Goal: Information Seeking & Learning: Learn about a topic

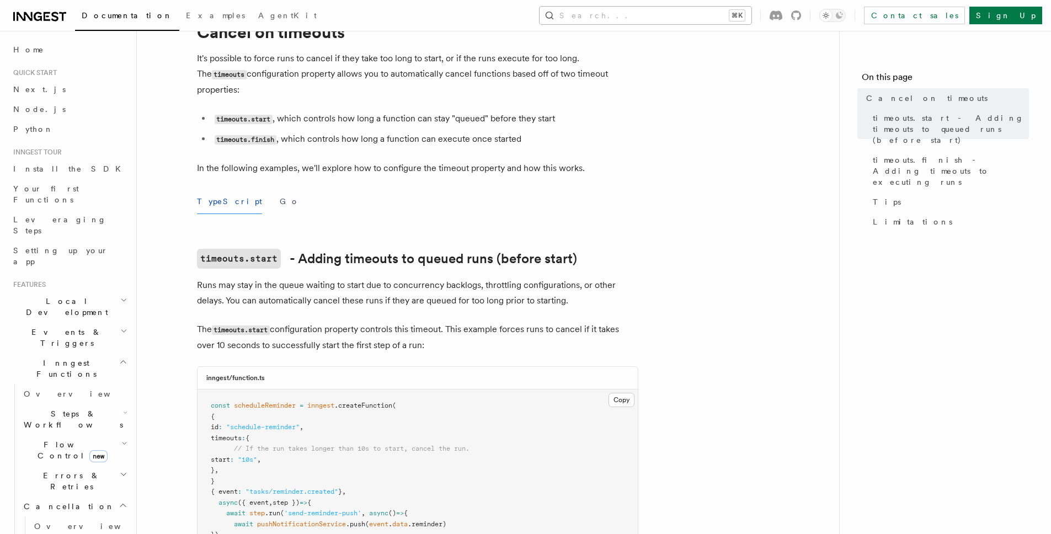
scroll to position [51, 0]
click at [671, 8] on button "Search... ⌘K" at bounding box center [646, 16] width 212 height 18
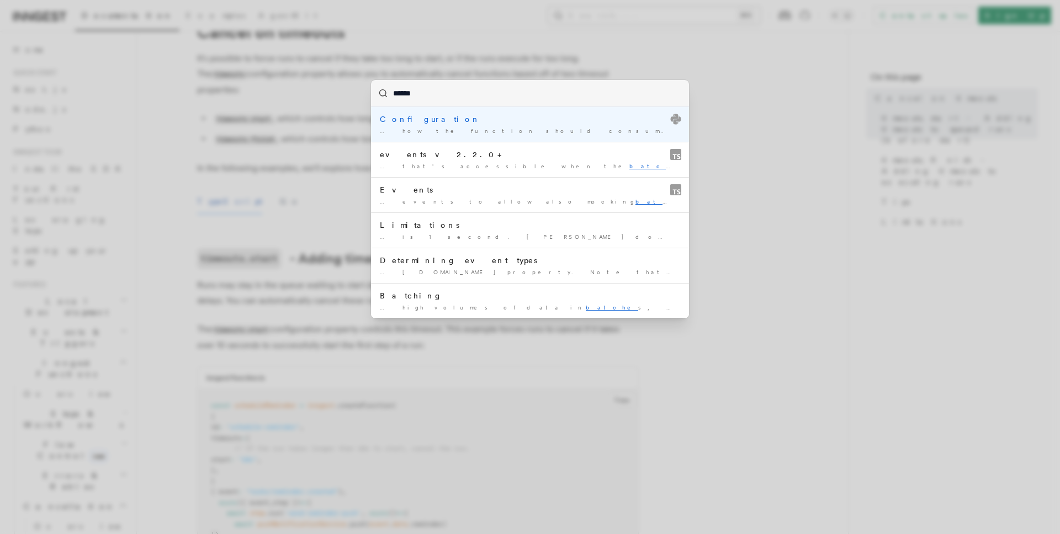
type input "*****"
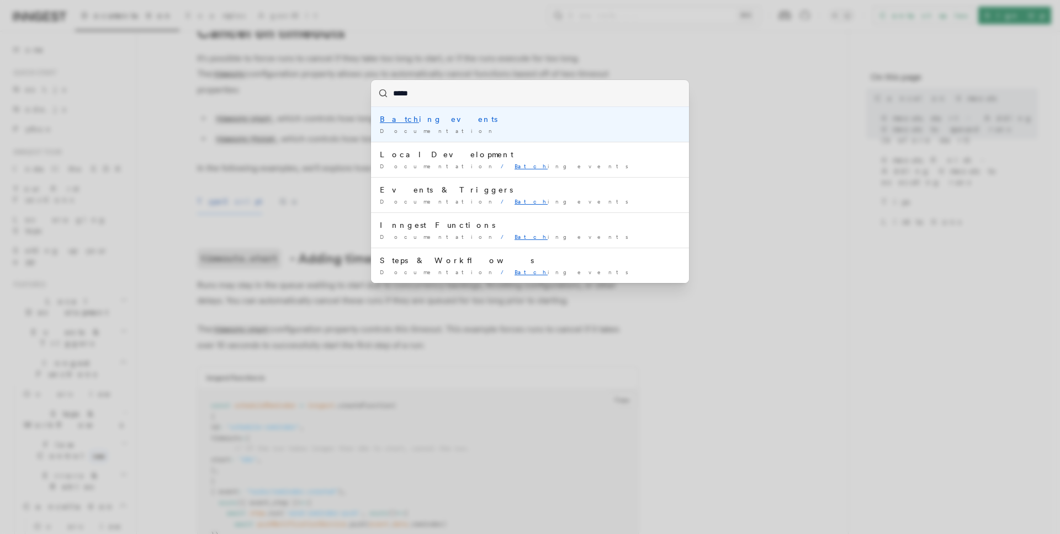
click at [412, 116] on div "Batch ing events" at bounding box center [530, 119] width 300 height 11
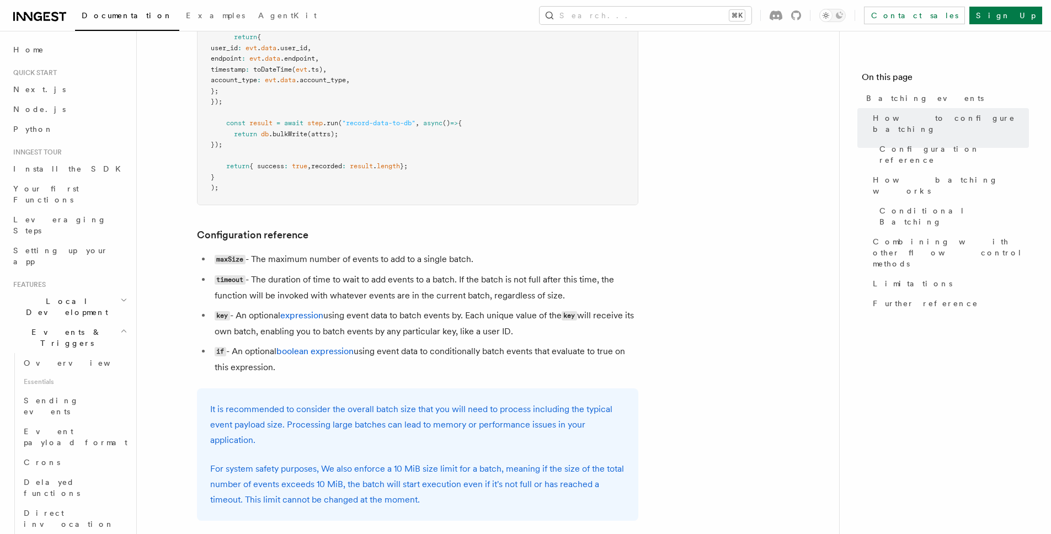
scroll to position [433, 0]
click at [226, 283] on code "timeout" at bounding box center [230, 280] width 31 height 9
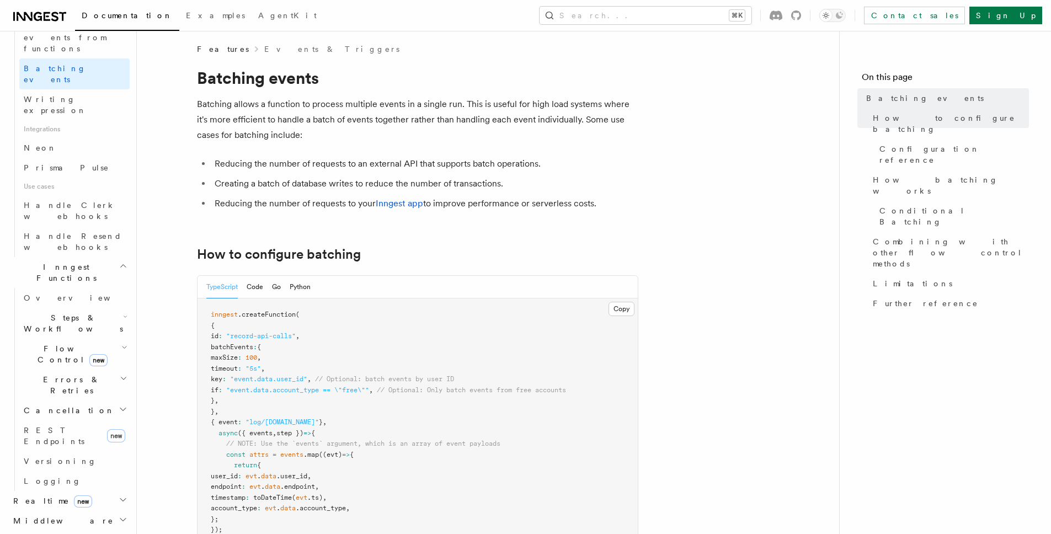
scroll to position [0, 0]
